Goal: Task Accomplishment & Management: Use online tool/utility

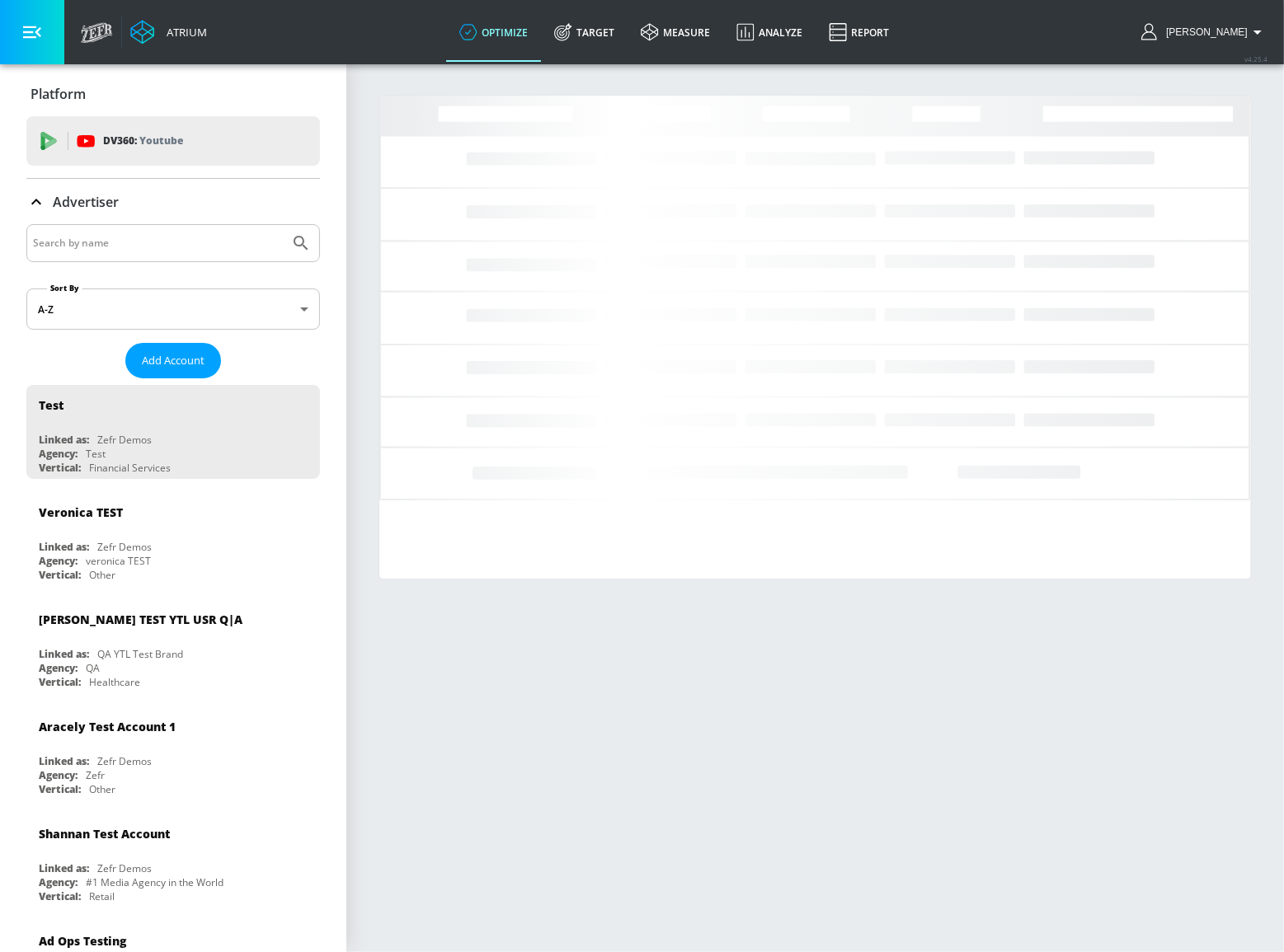
drag, startPoint x: 0, startPoint y: 0, endPoint x: 209, endPoint y: 240, distance: 318.2
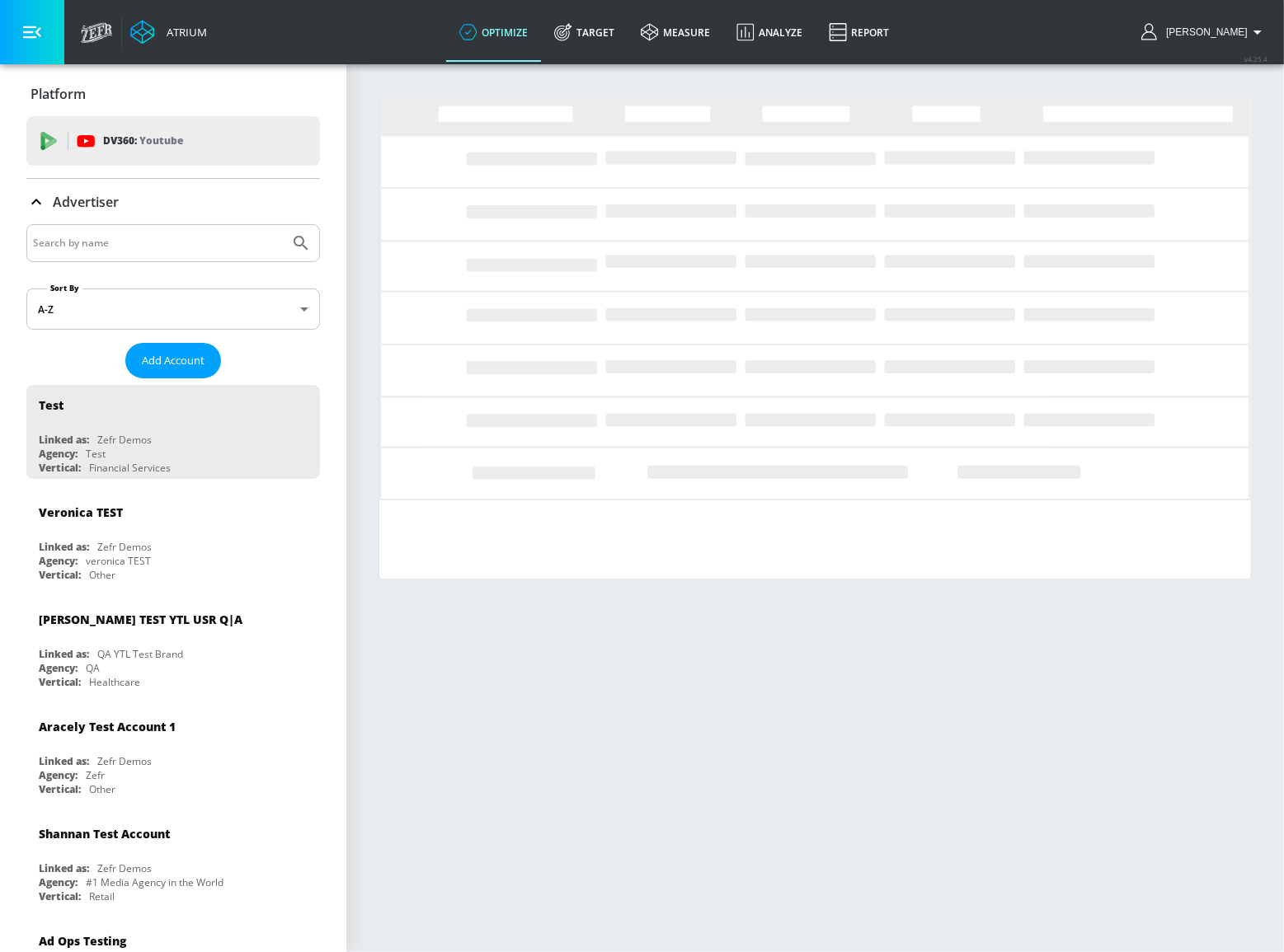
click at [209, 240] on input "Search by name" at bounding box center [158, 242] width 250 height 21
type input "t"
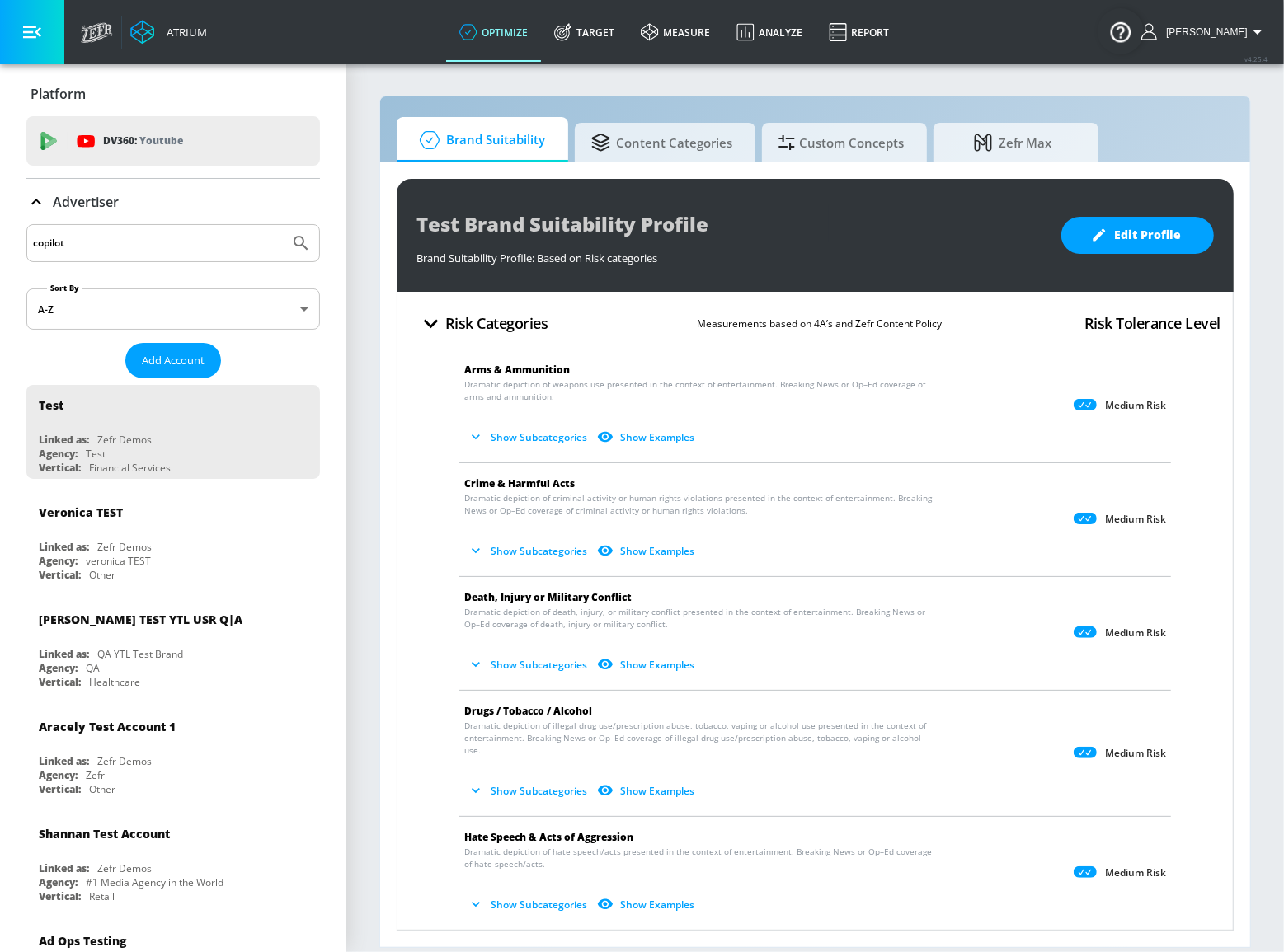
type input "copilot"
click at [283, 225] on button "Submit Search" at bounding box center [301, 243] width 36 height 36
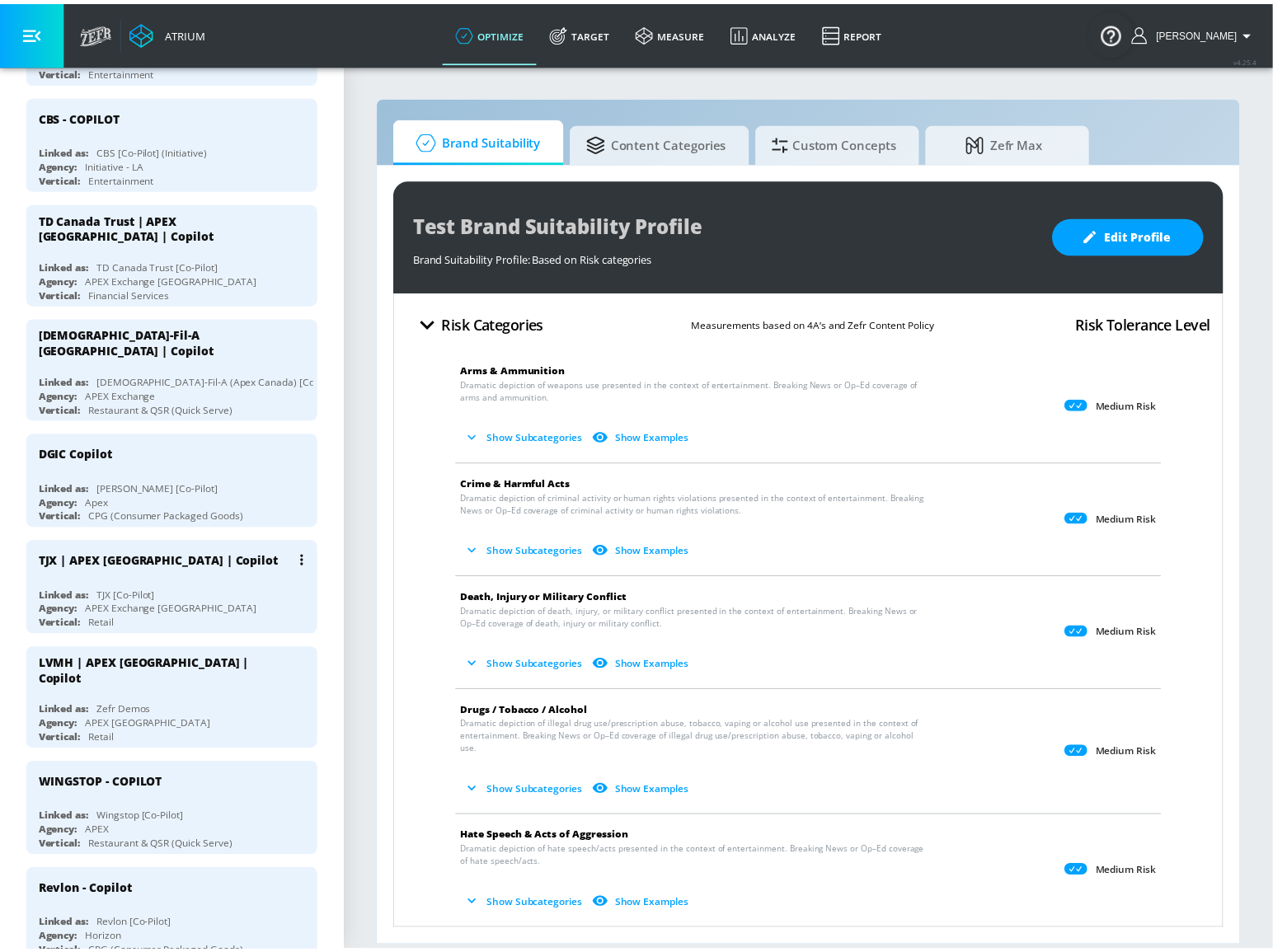
scroll to position [1048, 0]
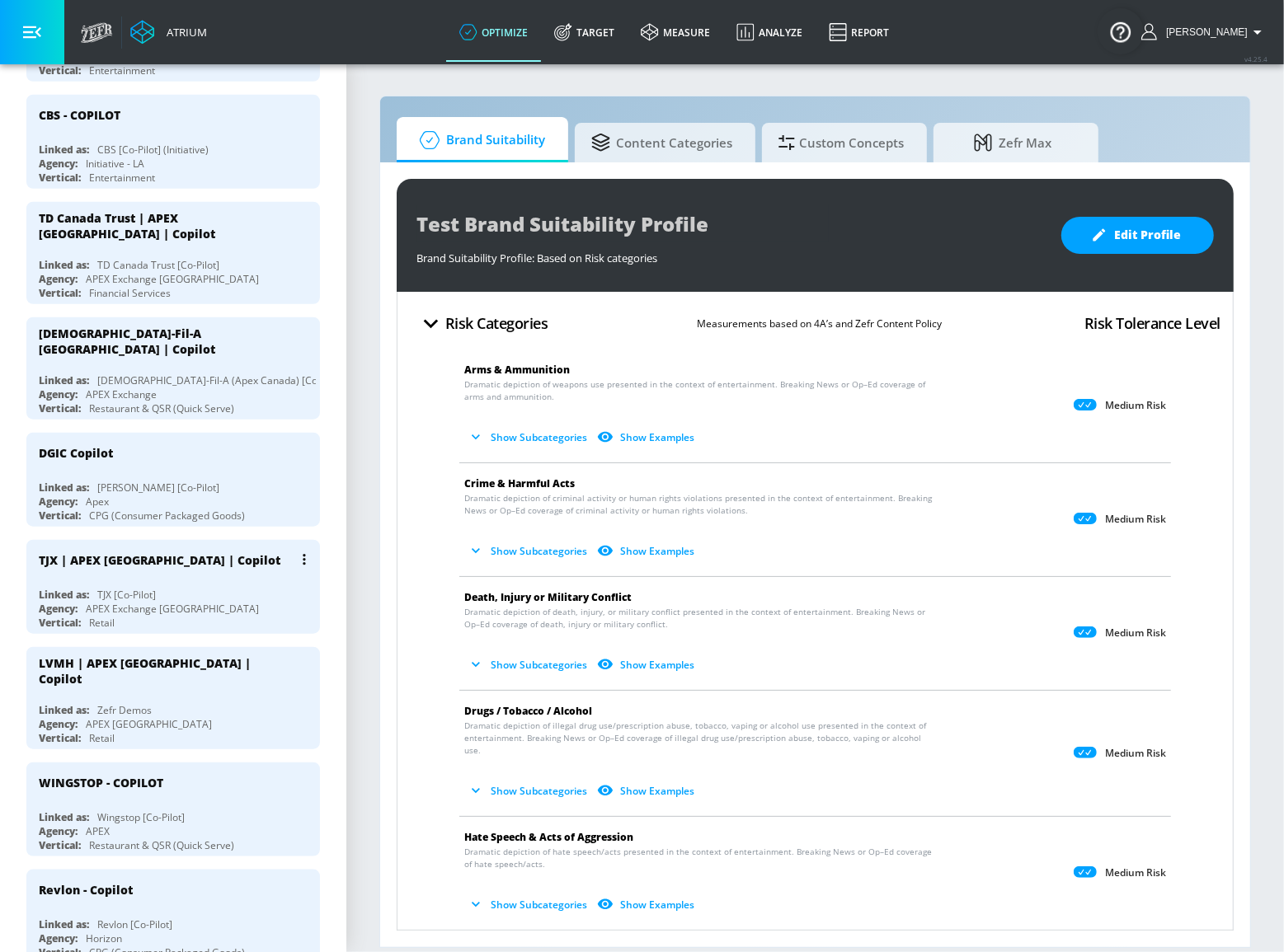
click at [216, 587] on div "Linked as: TJX [Co-Pilot]" at bounding box center [177, 594] width 277 height 14
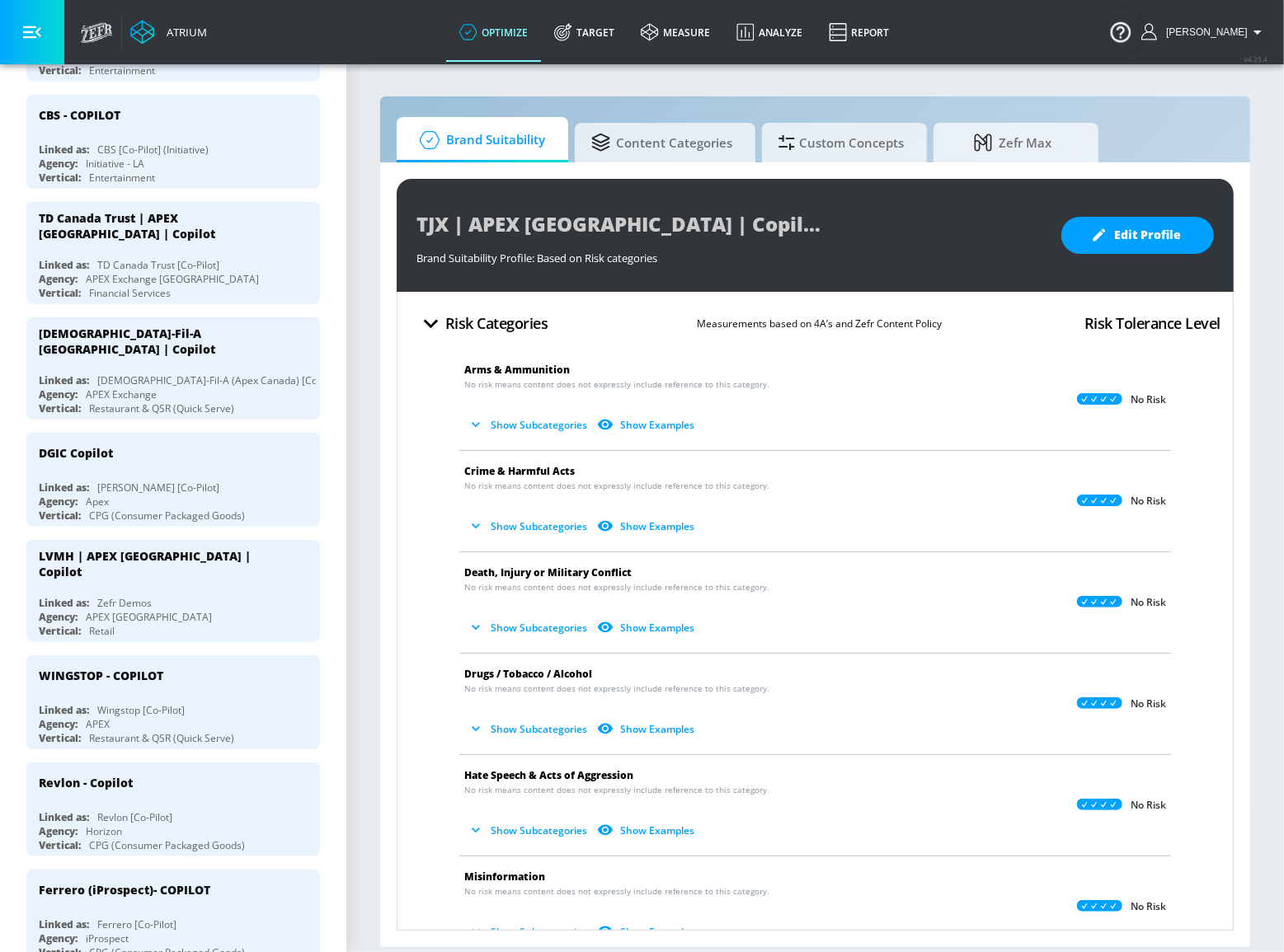
drag, startPoint x: 626, startPoint y: 36, endPoint x: 668, endPoint y: 68, distance: 52.8
click at [626, 36] on link "Target" at bounding box center [584, 32] width 87 height 59
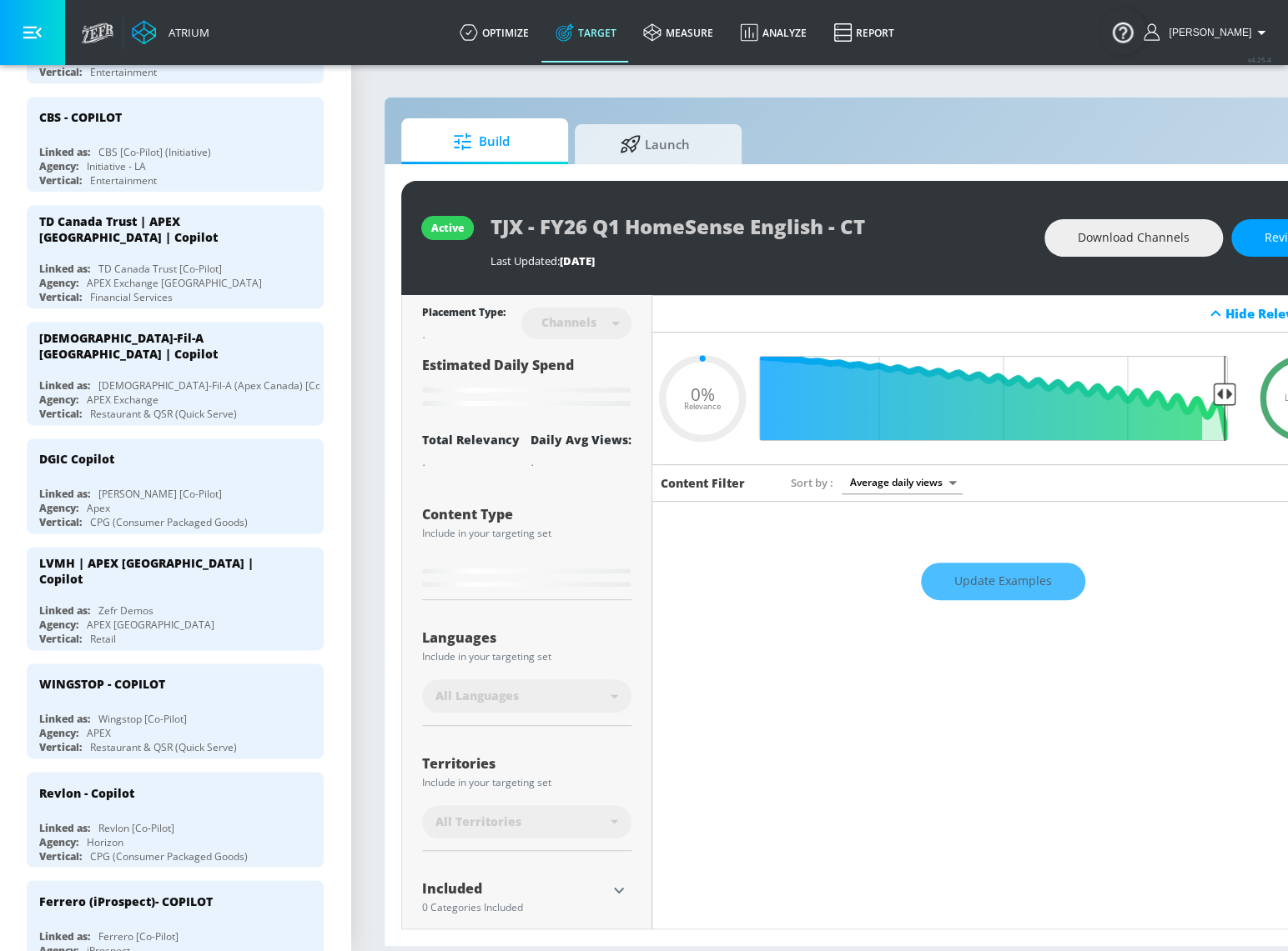
type input "0.05"
click at [678, 145] on span "Launch" at bounding box center [654, 142] width 126 height 40
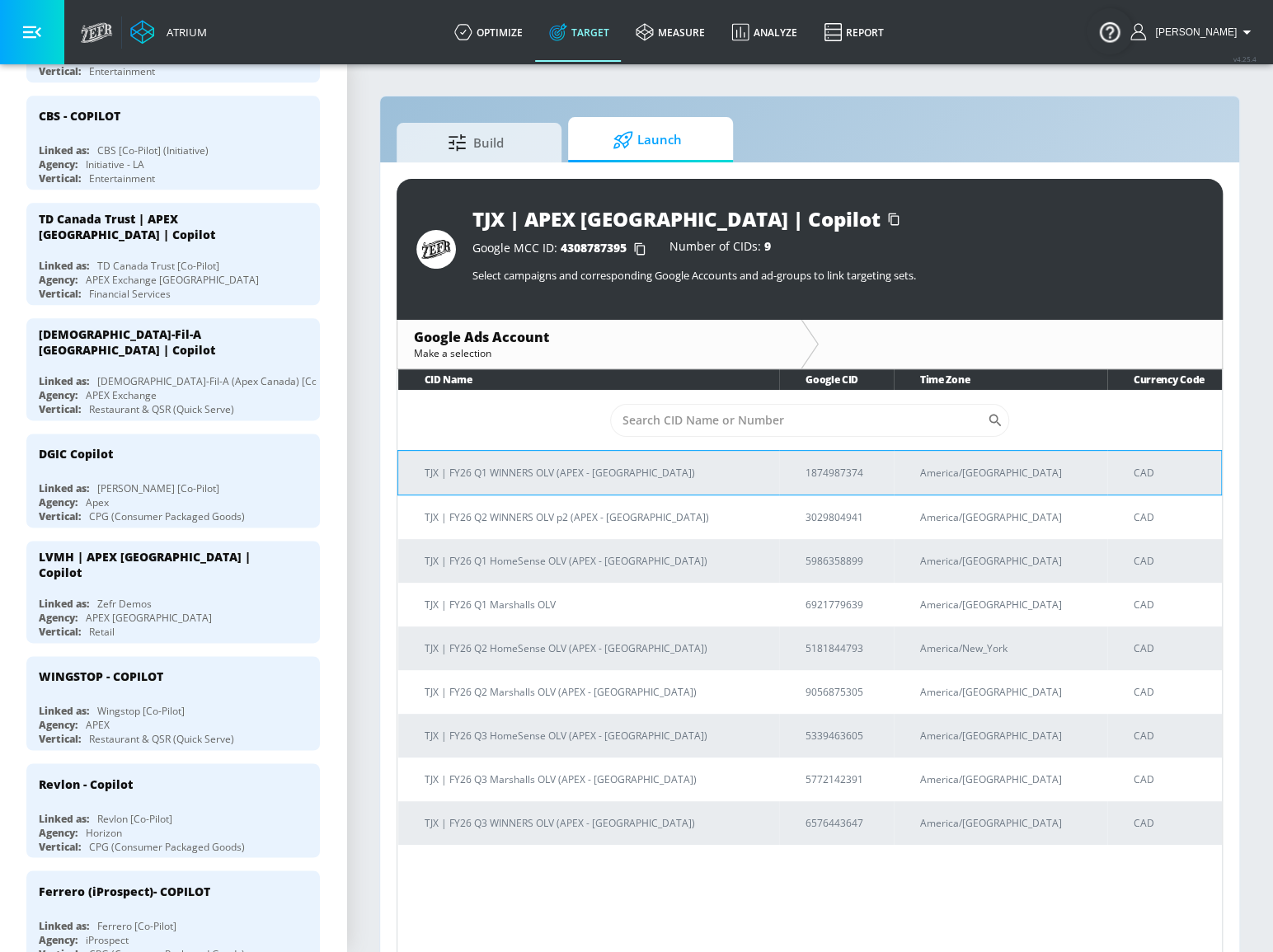
click at [583, 472] on p "TJX | FY26 Q1 WINNERS OLV (APEX - [GEOGRAPHIC_DATA])" at bounding box center [595, 473] width 341 height 18
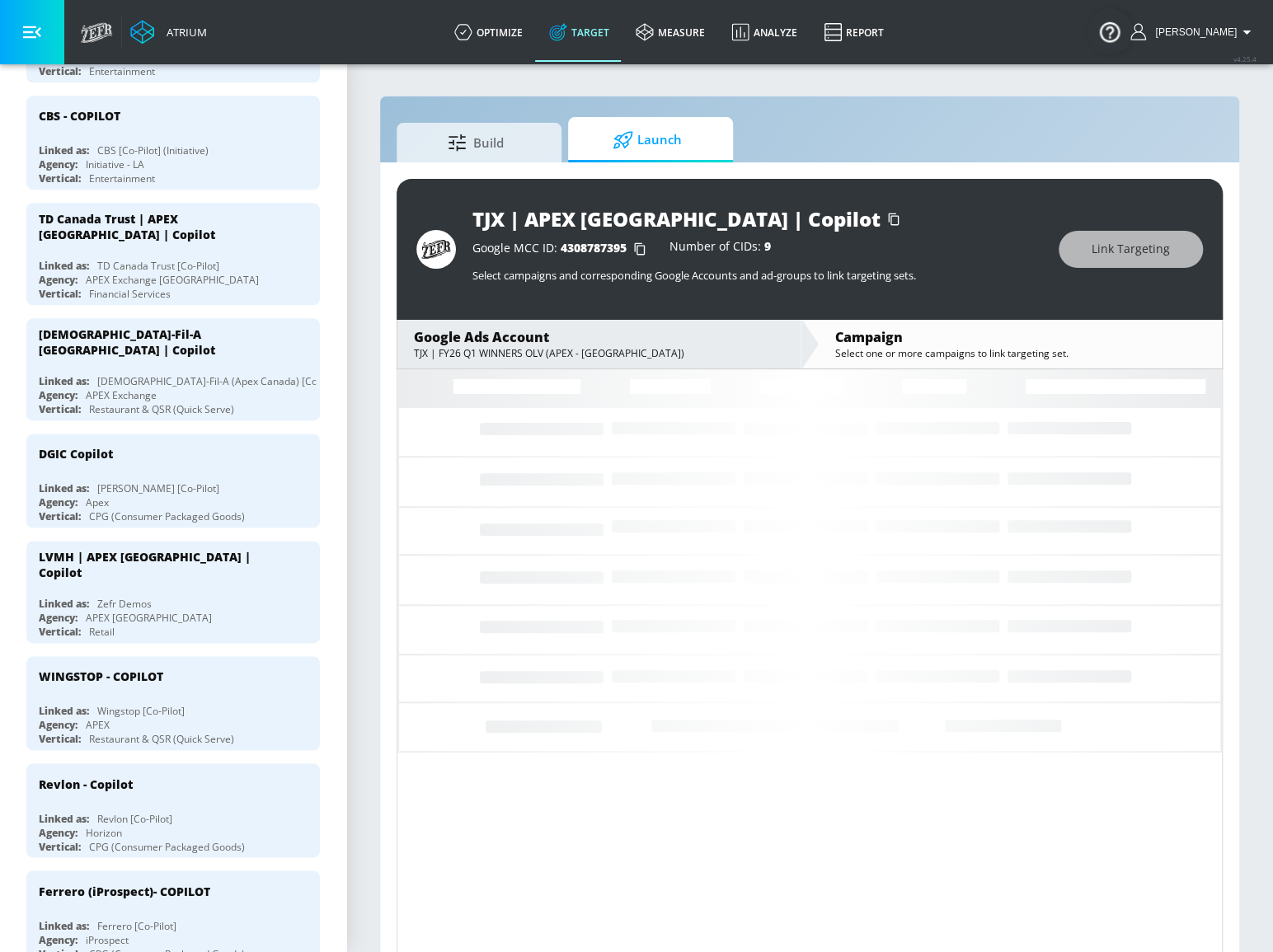
click at [592, 221] on div "TJX | APEX [GEOGRAPHIC_DATA] | Copilot" at bounding box center [676, 219] width 408 height 27
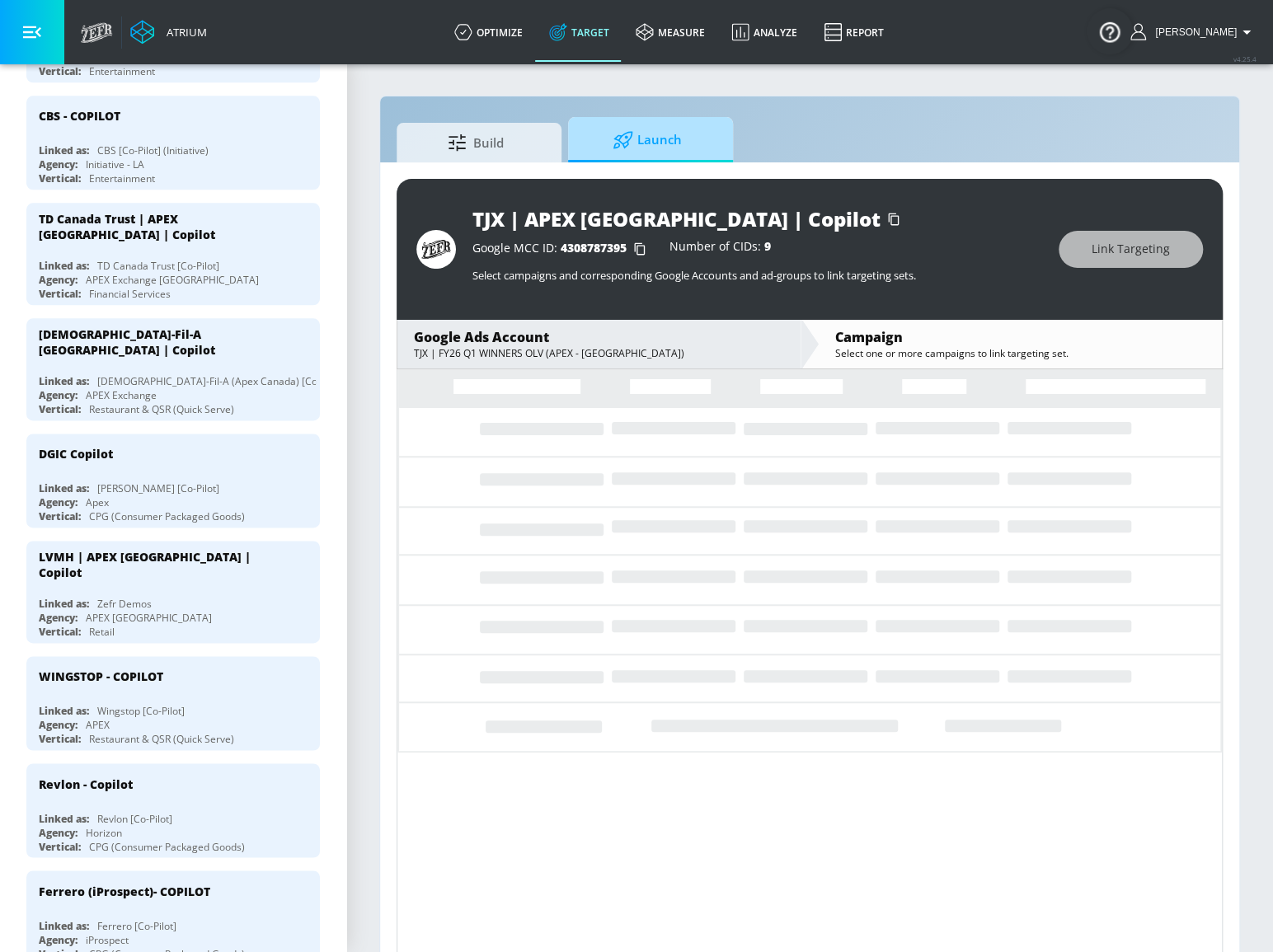
click at [659, 143] on span "Launch" at bounding box center [647, 140] width 125 height 40
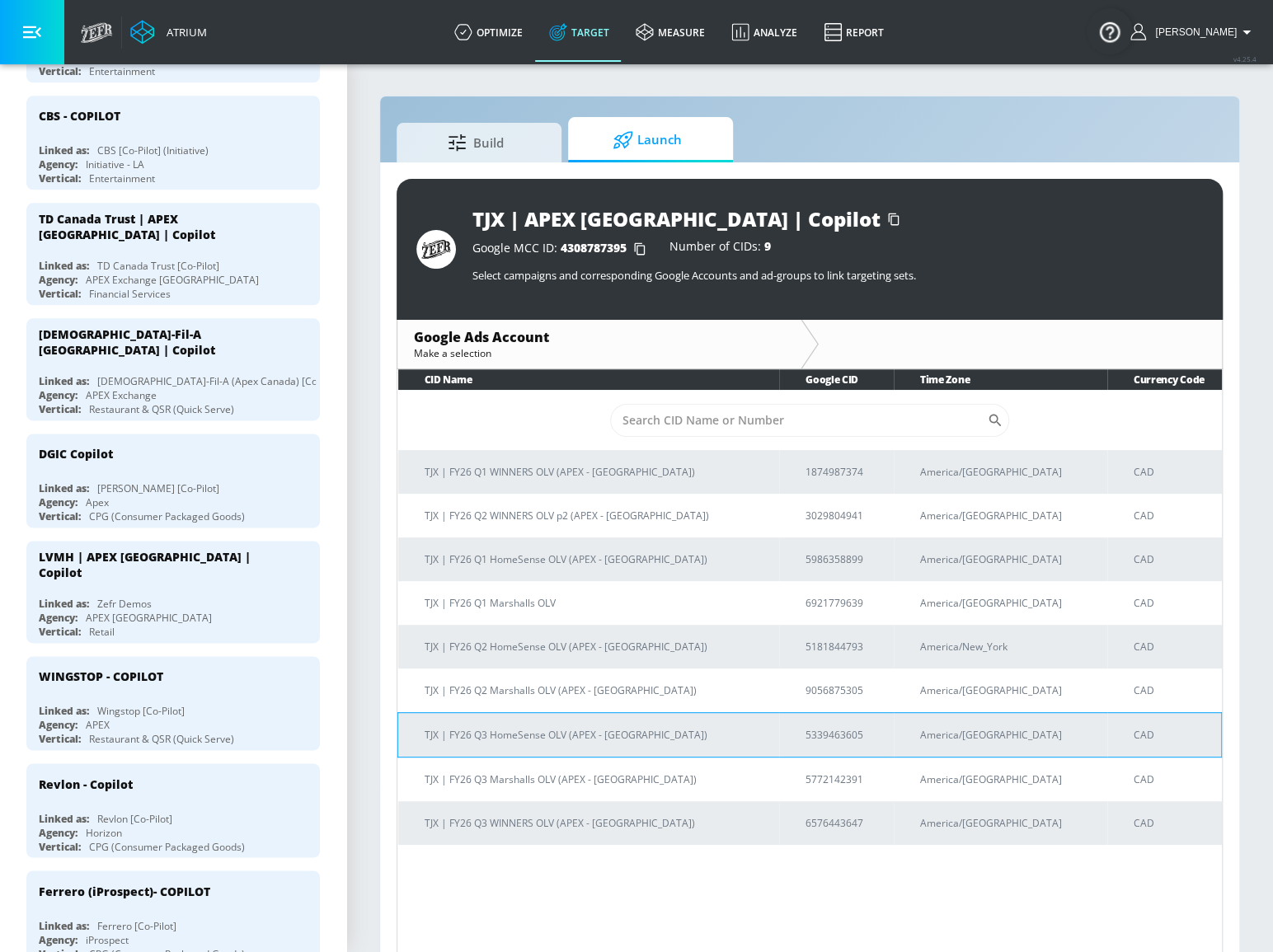
click at [569, 734] on p "TJX | FY26 Q3 HomeSense OLV (APEX - [GEOGRAPHIC_DATA])" at bounding box center [595, 734] width 341 height 18
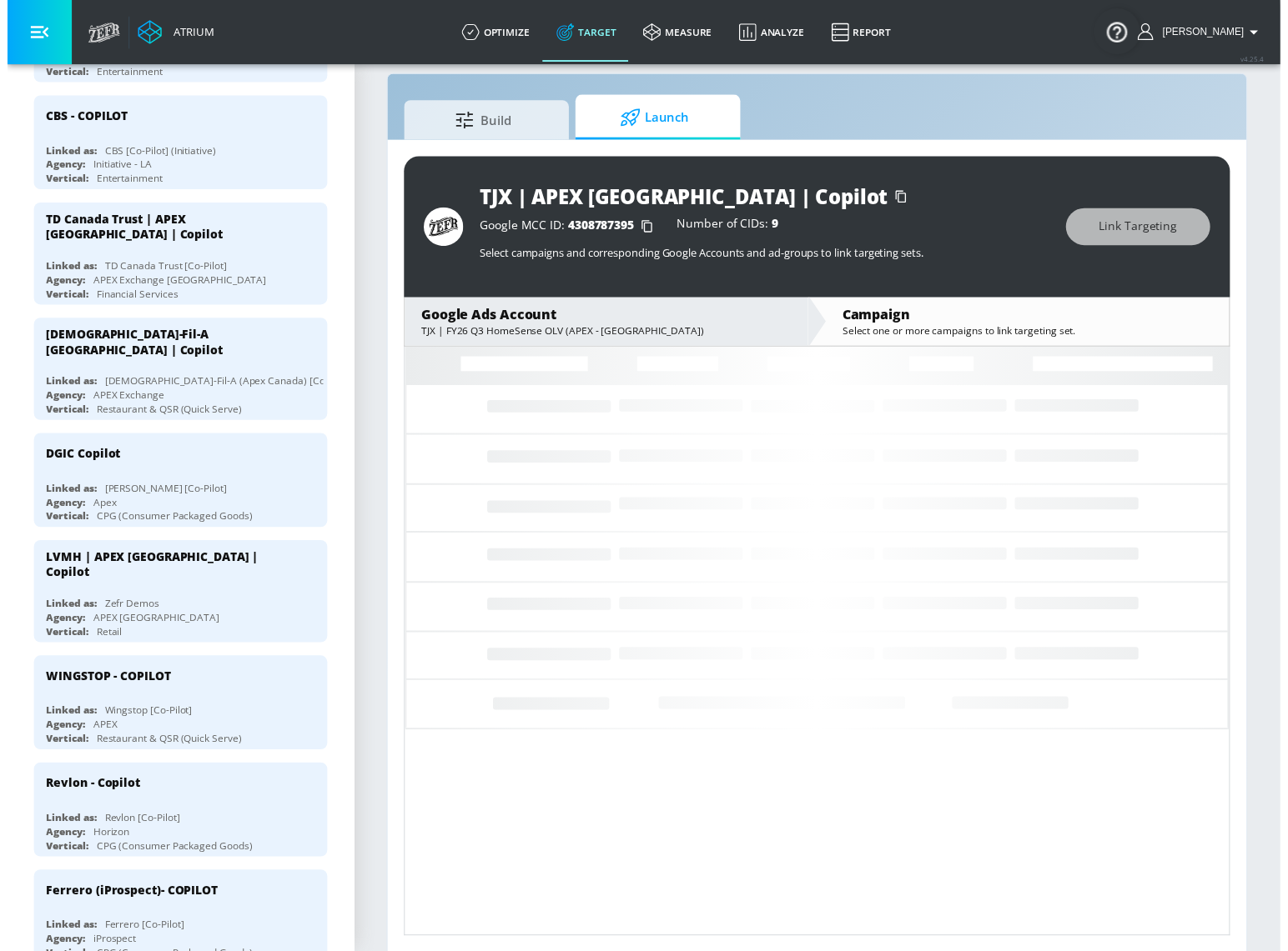
scroll to position [23, 0]
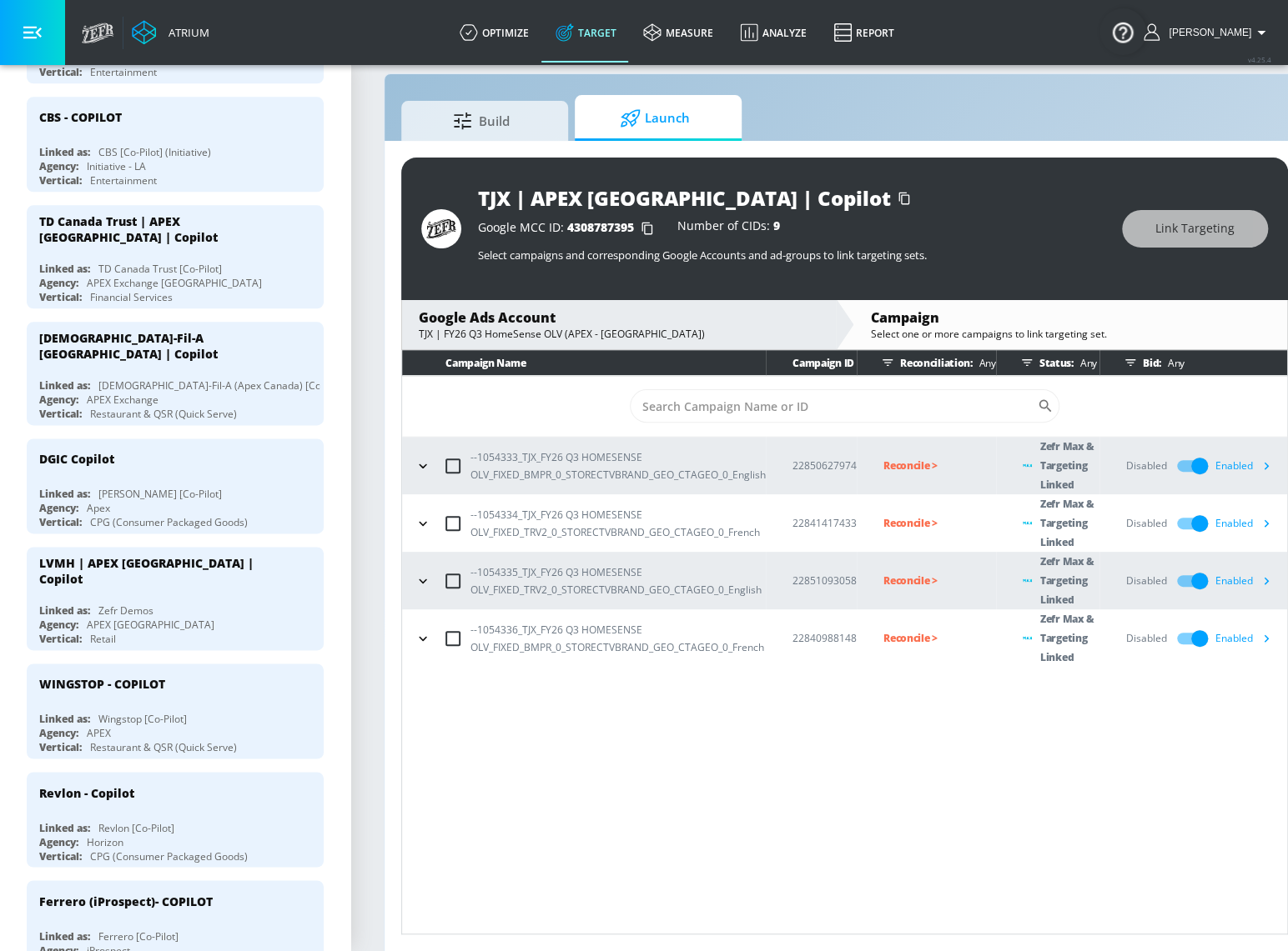
click at [1262, 460] on icon "button" at bounding box center [1266, 465] width 18 height 18
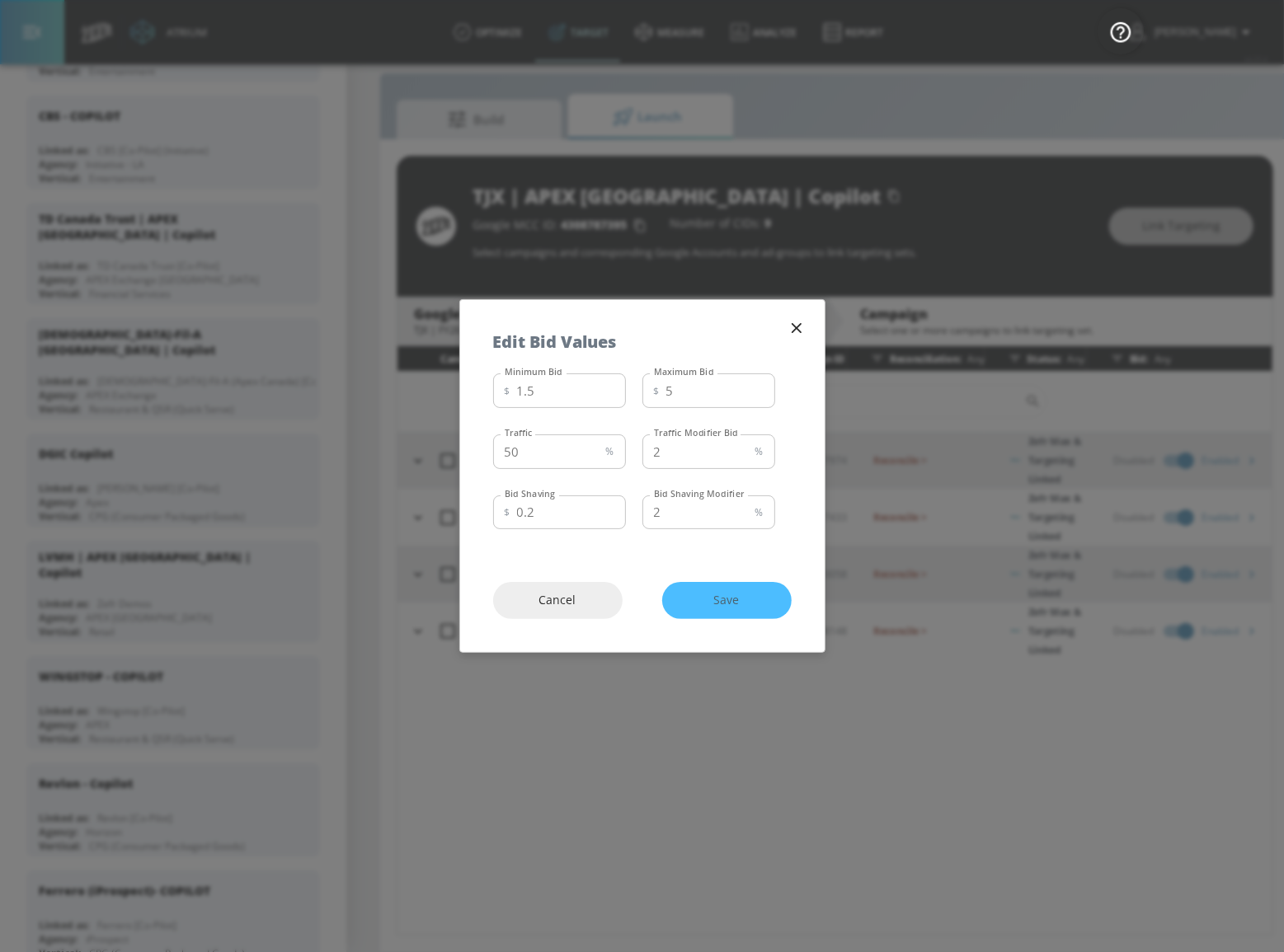
click at [802, 333] on icon "button" at bounding box center [796, 327] width 18 height 18
